Goal: Transaction & Acquisition: Purchase product/service

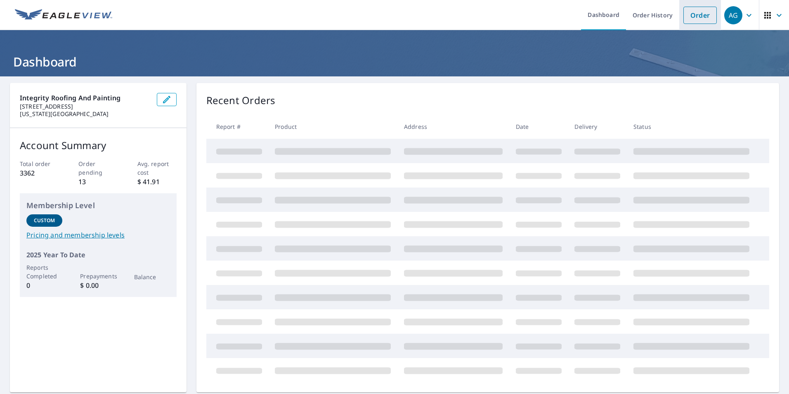
click at [703, 12] on link "Order" at bounding box center [700, 15] width 33 height 17
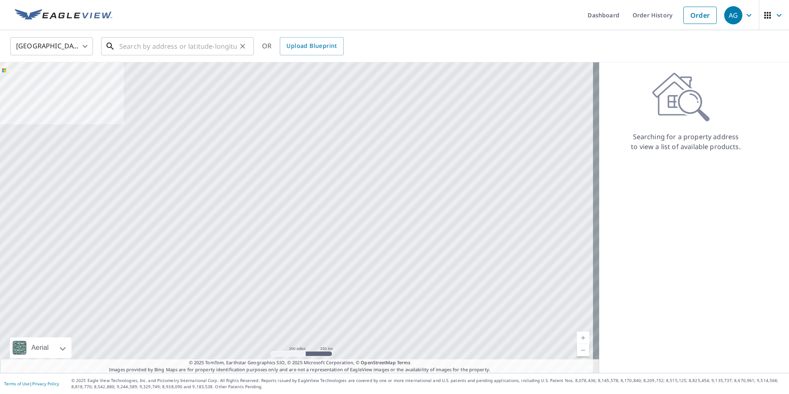
click at [218, 43] on input "text" at bounding box center [178, 46] width 118 height 23
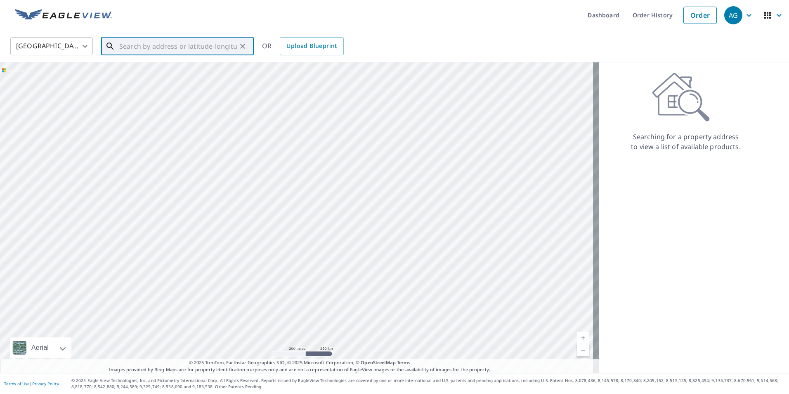
paste input "[STREET_ADDRESS][PERSON_NAME][US_STATE]"
click at [192, 87] on li "[STREET_ADDRESS][PERSON_NAME][US_STATE]" at bounding box center [177, 74] width 153 height 28
type input "[STREET_ADDRESS][PERSON_NAME][US_STATE]"
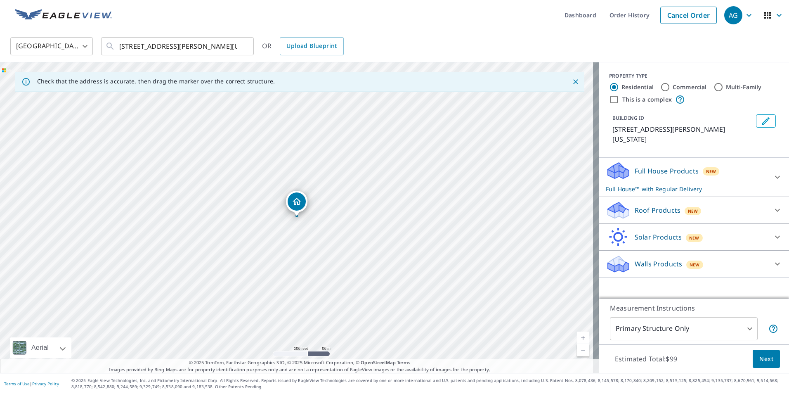
click at [675, 208] on div "Roof Products New" at bounding box center [687, 210] width 162 height 19
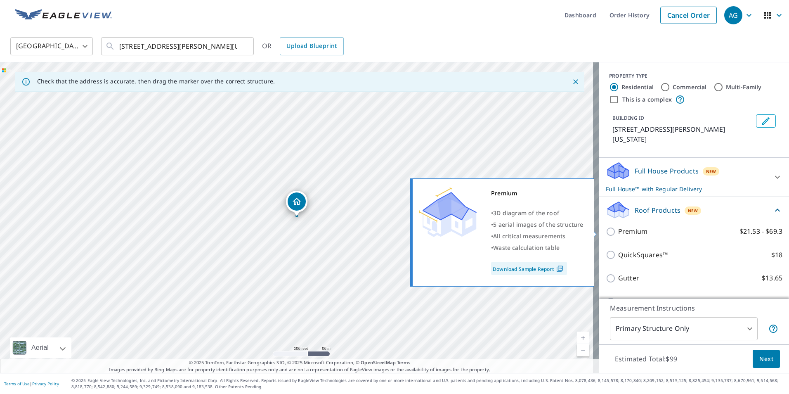
click at [655, 234] on label "Premium $21.53 - $69.3" at bounding box center [700, 231] width 164 height 10
click at [618, 234] on input "Premium $21.53 - $69.3" at bounding box center [612, 232] width 12 height 10
checkbox input "true"
checkbox input "false"
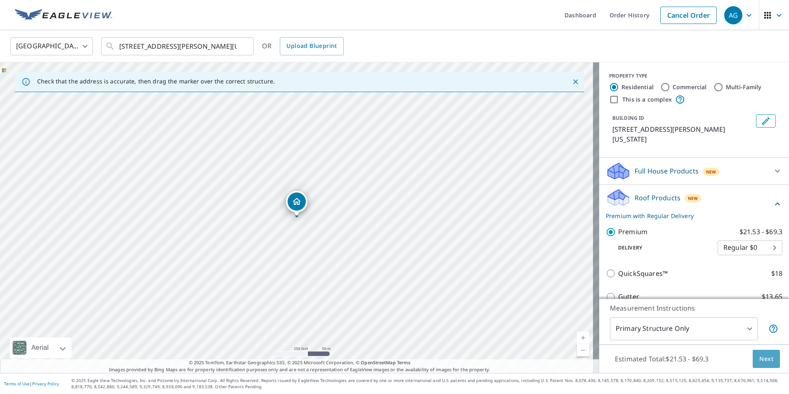
click at [764, 364] on button "Next" at bounding box center [766, 359] width 27 height 19
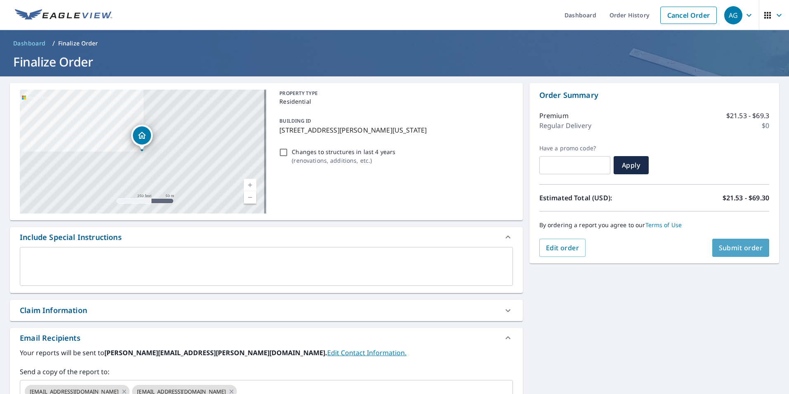
click at [738, 249] on span "Submit order" at bounding box center [741, 247] width 44 height 9
checkbox input "true"
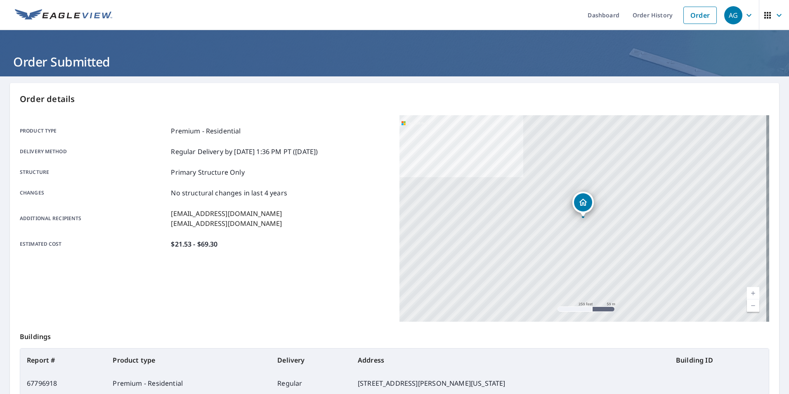
scroll to position [92, 0]
